Goal: Task Accomplishment & Management: Manage account settings

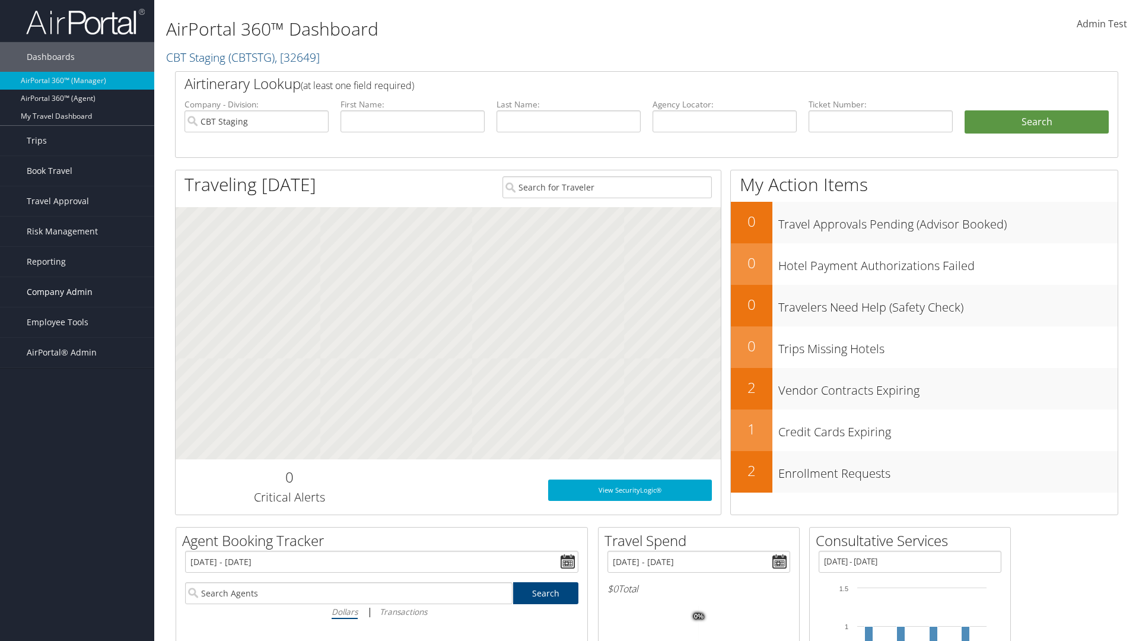
click at [77, 292] on span "Company Admin" at bounding box center [60, 292] width 66 height 30
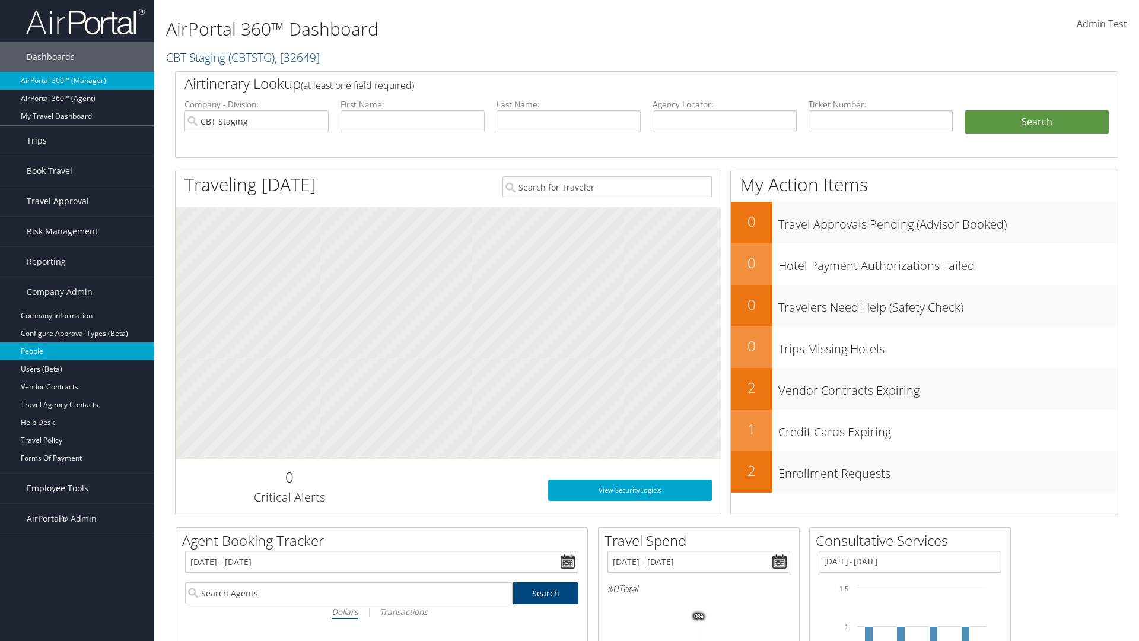
click at [77, 351] on link "People" at bounding box center [77, 351] width 154 height 18
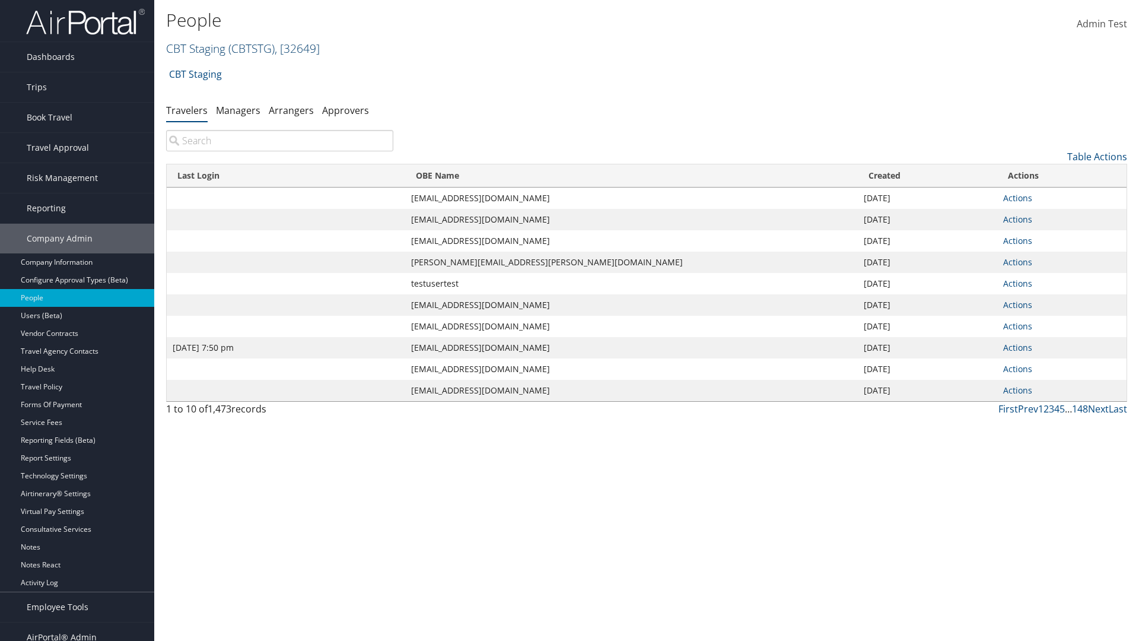
click at [196, 48] on link "CBT Staging ( CBTSTG ) , [ 32649 ]" at bounding box center [243, 48] width 154 height 16
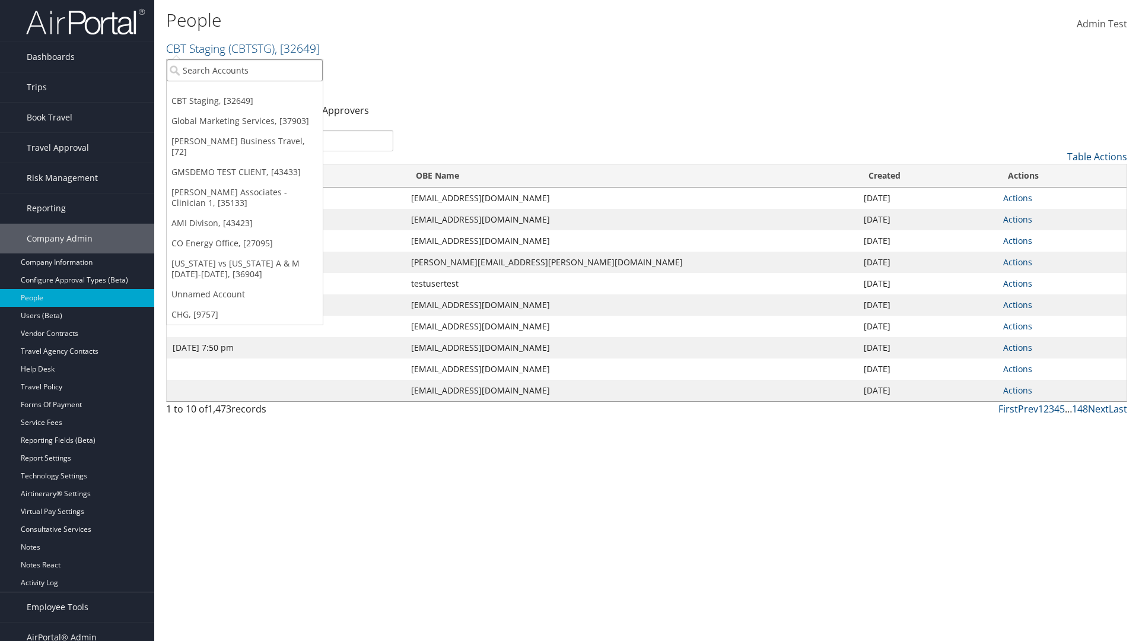
click at [244, 70] on input "search" at bounding box center [245, 70] width 156 height 22
type input "Global Marketing Services"
click at [256, 92] on div "Global Marketing Services (301946), [37903]" at bounding box center [255, 92] width 191 height 11
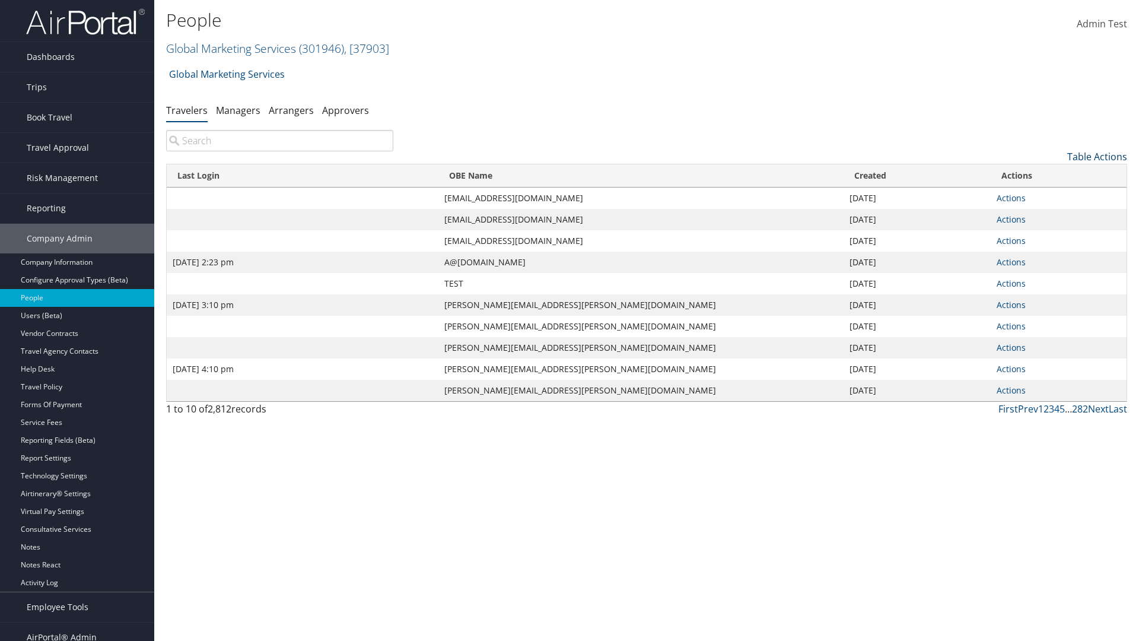
click at [1097, 157] on link "Table Actions" at bounding box center [1097, 156] width 60 height 13
click at [1048, 215] on link "Column Visibility" at bounding box center [1048, 215] width 156 height 20
